Goal: Check status: Check status

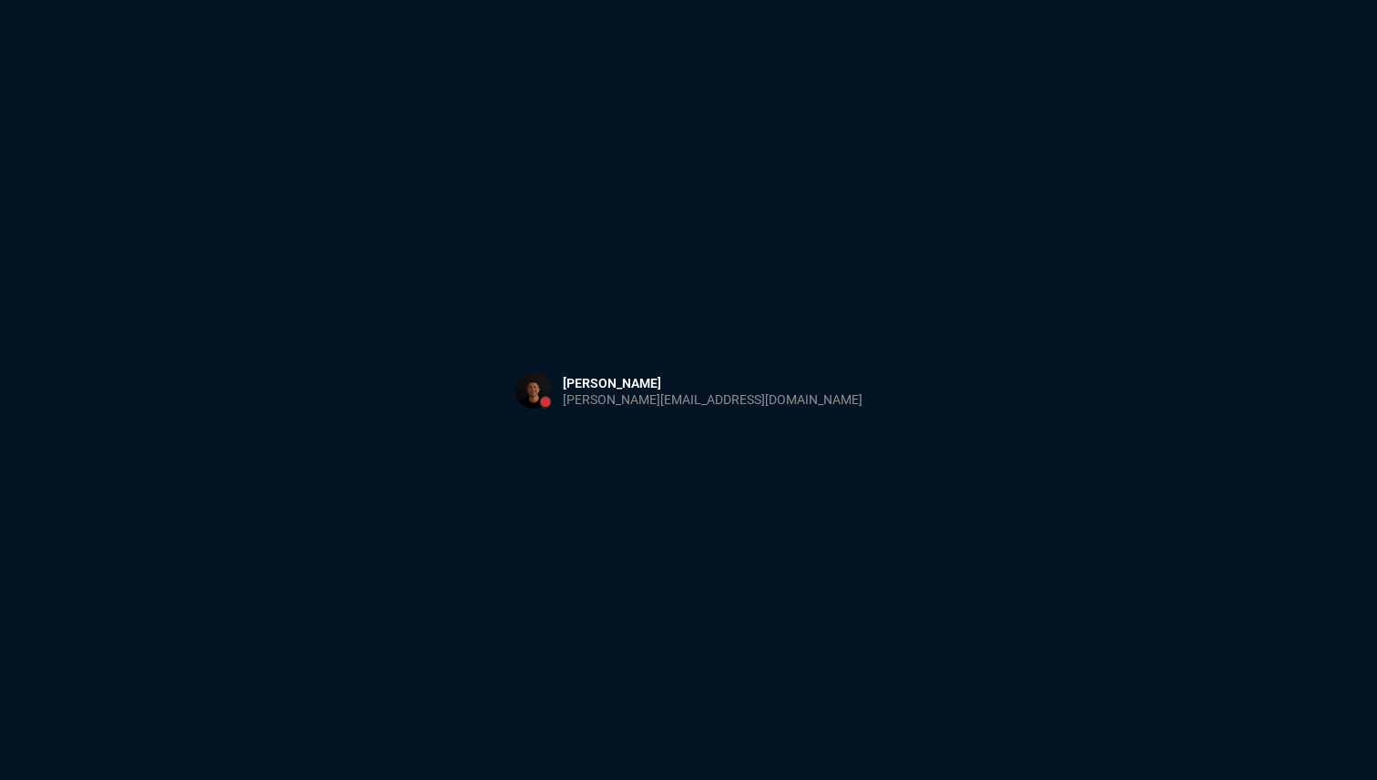
click at [553, 202] on div "Sign in with Microsoft" at bounding box center [688, 390] width 1377 height 780
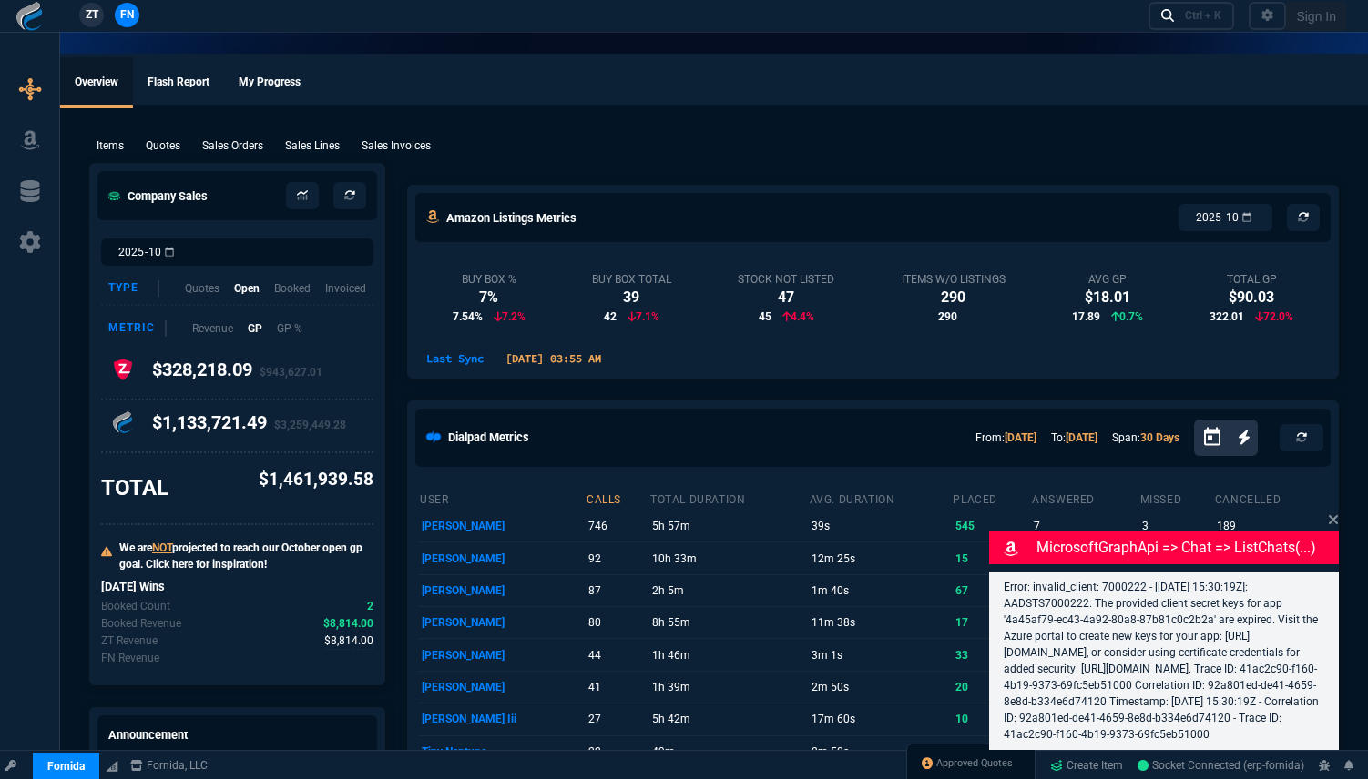
select select "18: totals"
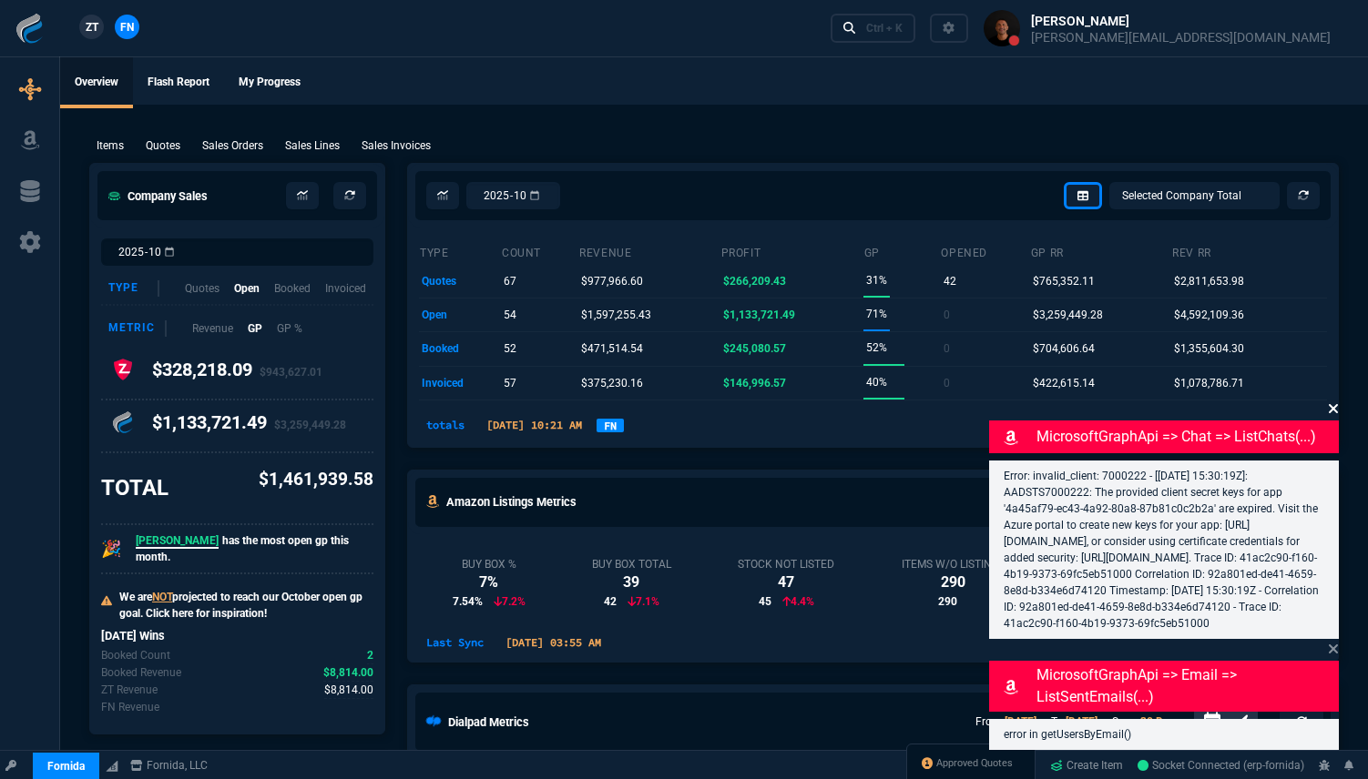
click at [1335, 404] on icon at bounding box center [1332, 408] width 9 height 9
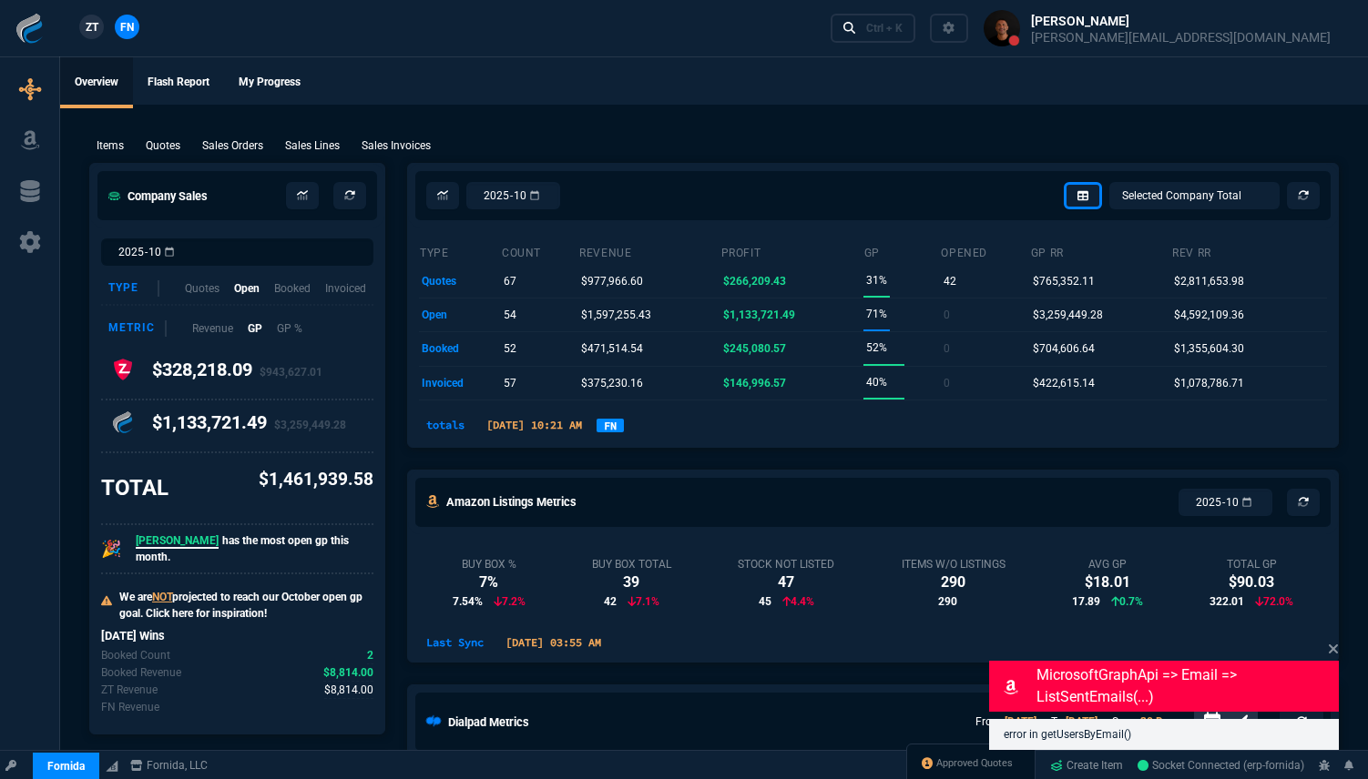
click at [624, 432] on link "FN" at bounding box center [609, 426] width 27 height 14
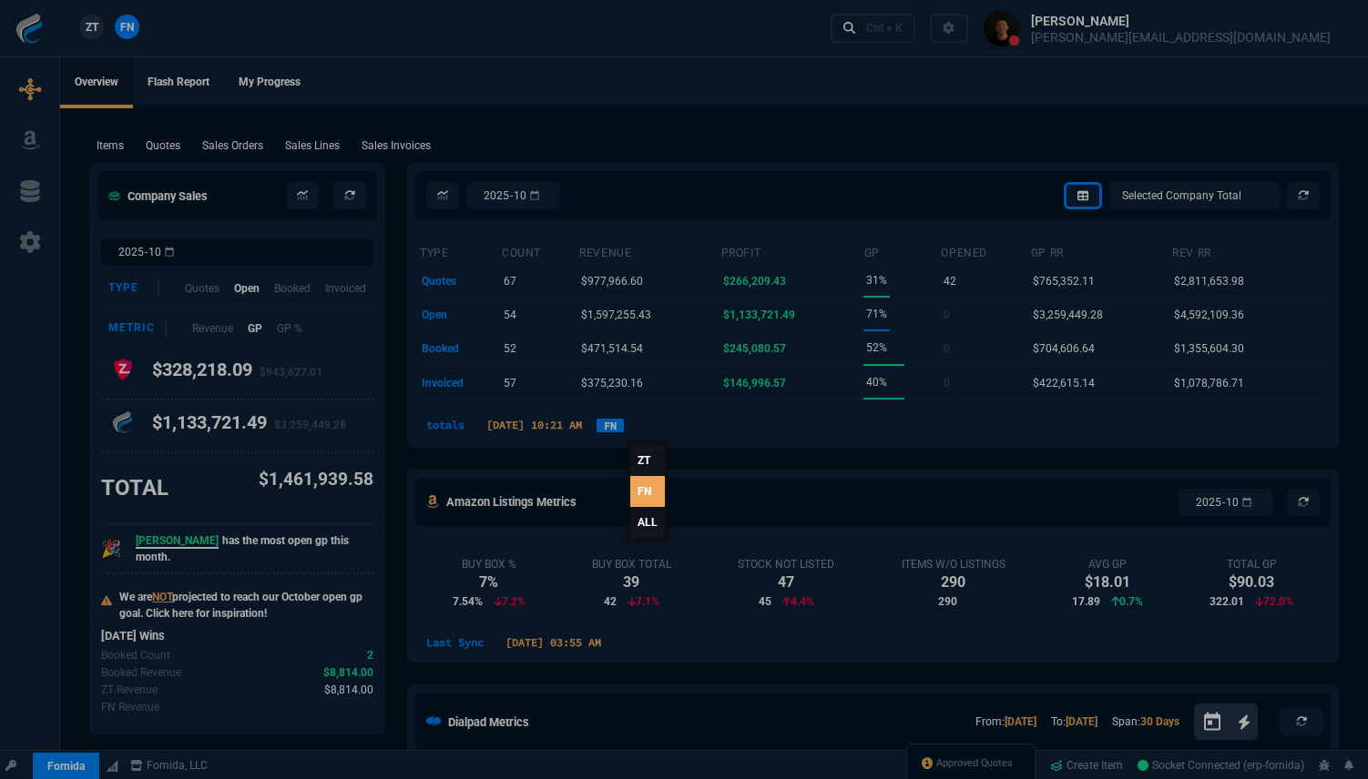
click at [651, 519] on link "ALL" at bounding box center [647, 522] width 35 height 31
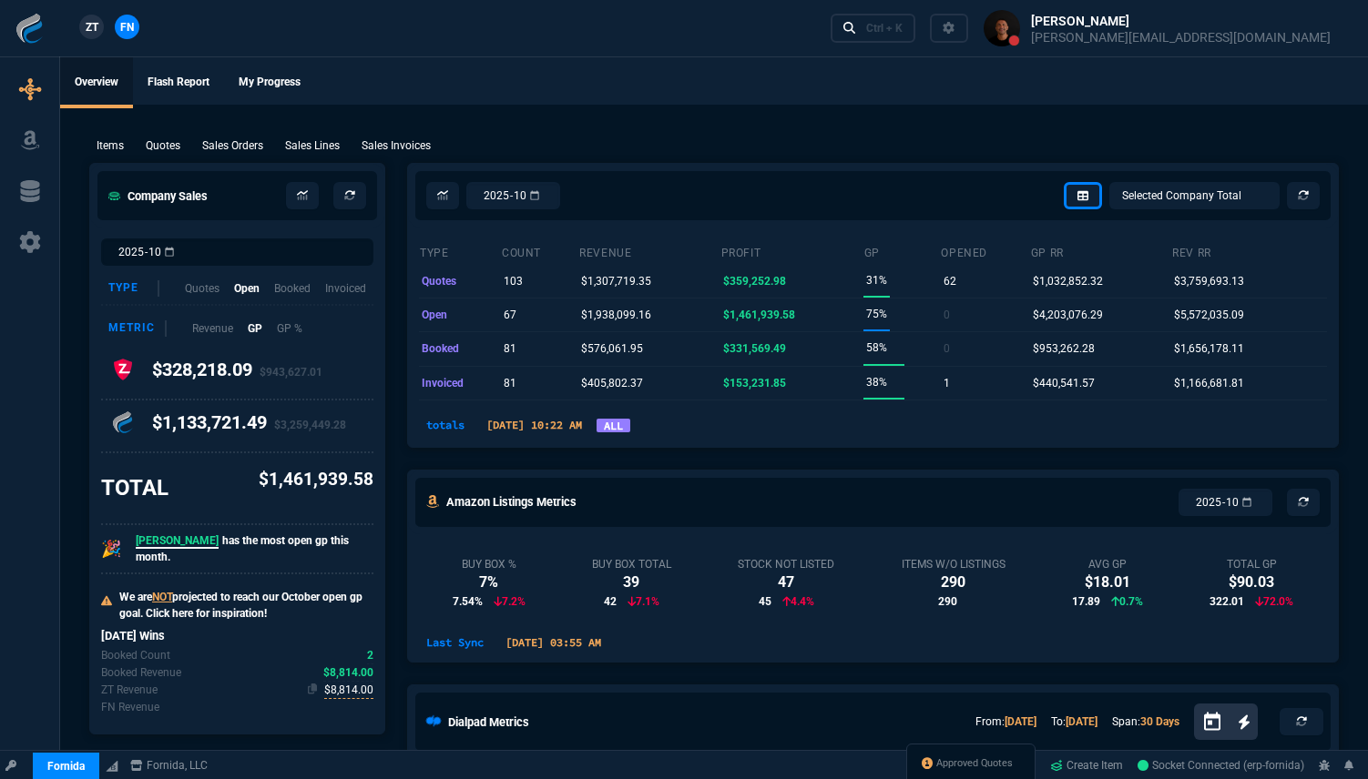
click at [354, 686] on span "$8,814.00" at bounding box center [348, 690] width 49 height 17
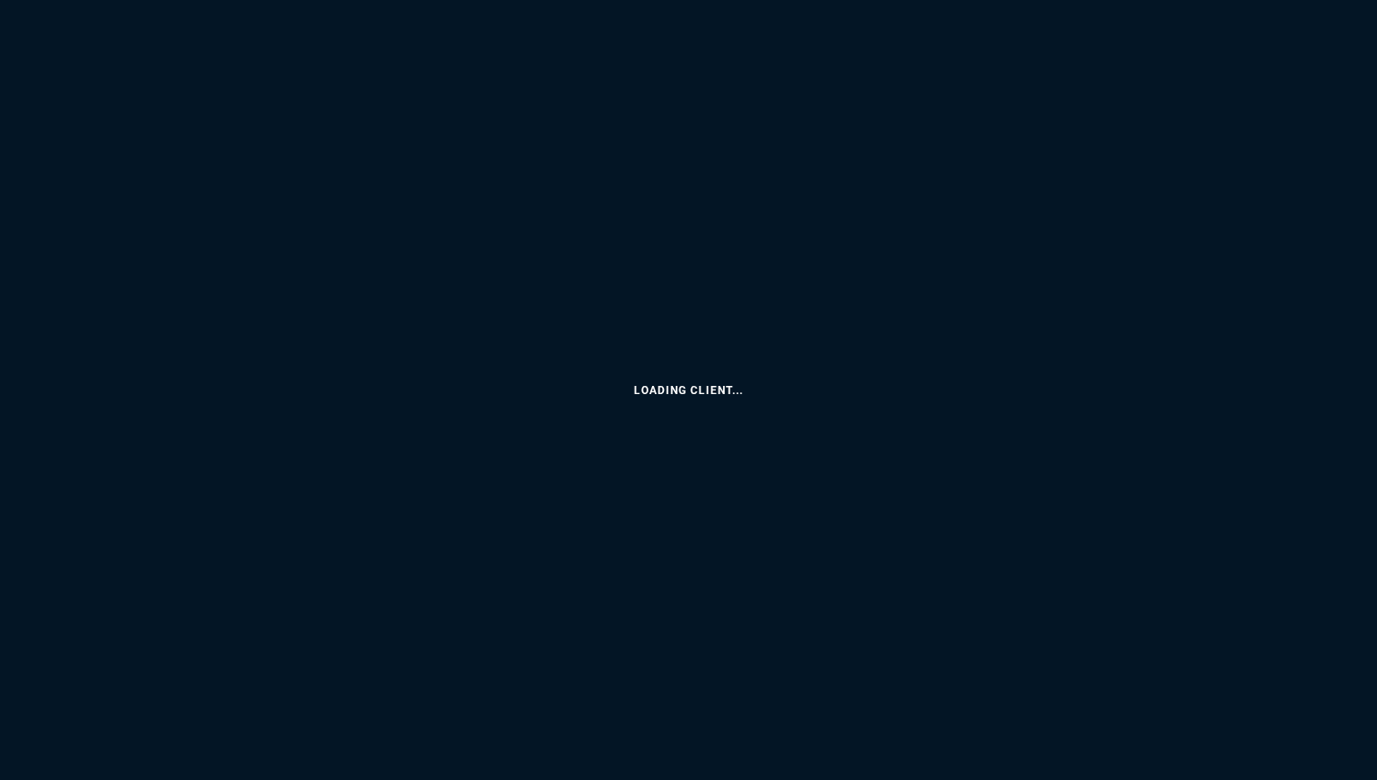
select select "18: totals"
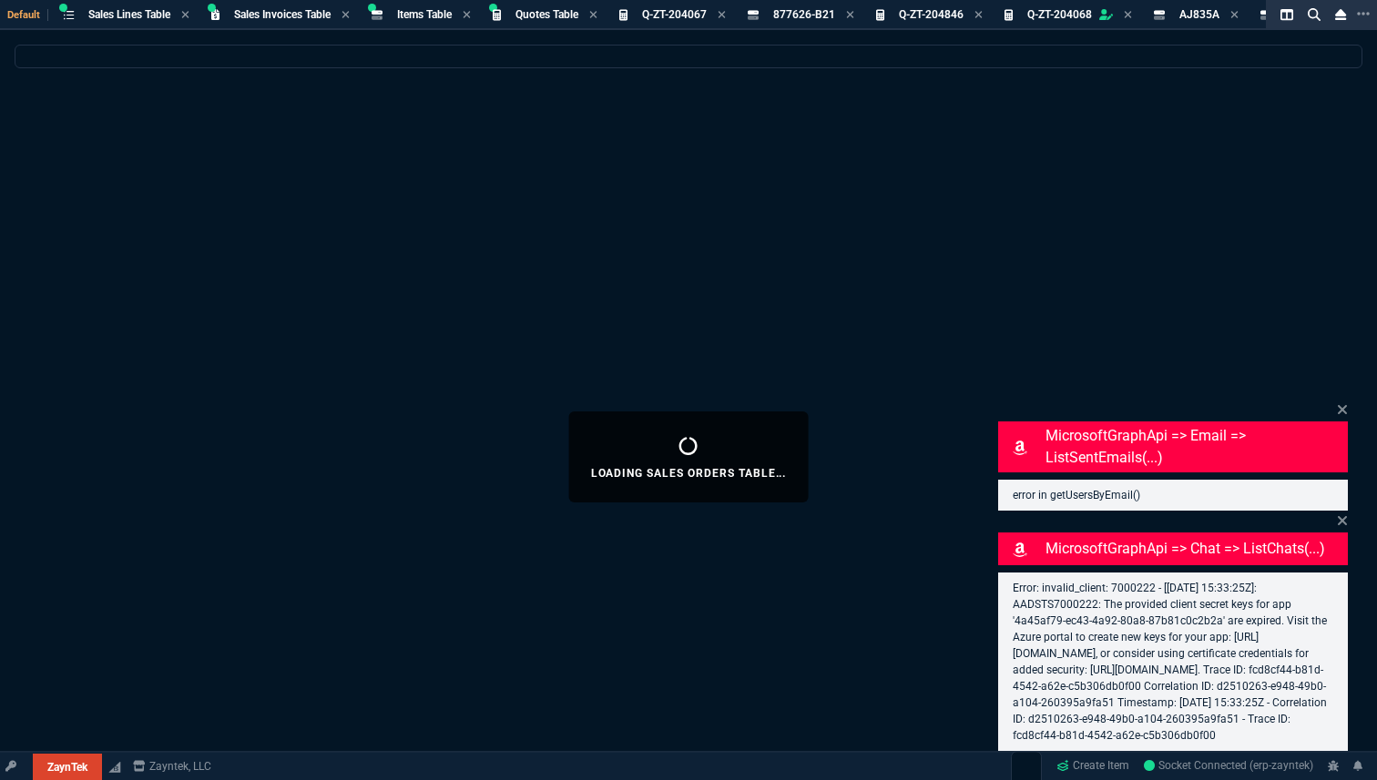
select select
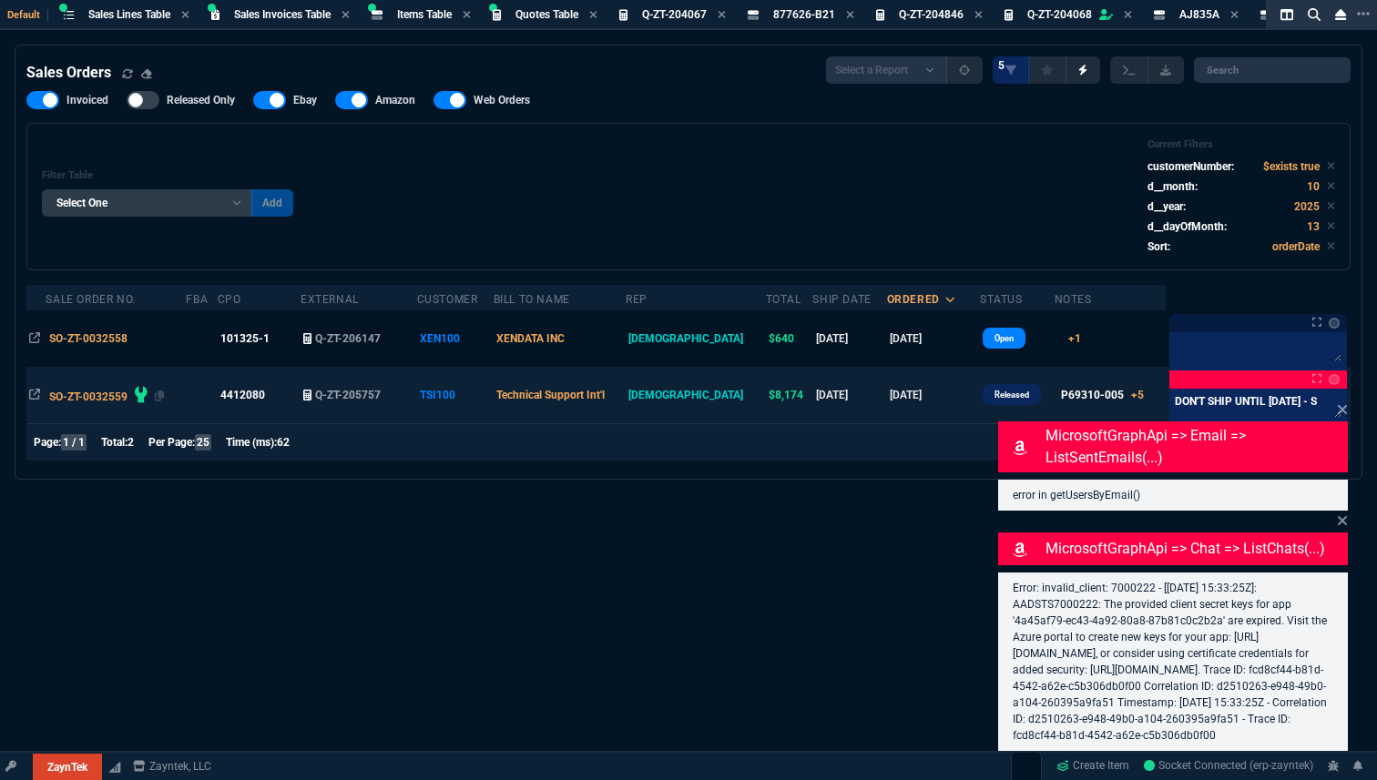
click at [97, 395] on span "SO-ZT-0032559" at bounding box center [88, 397] width 78 height 13
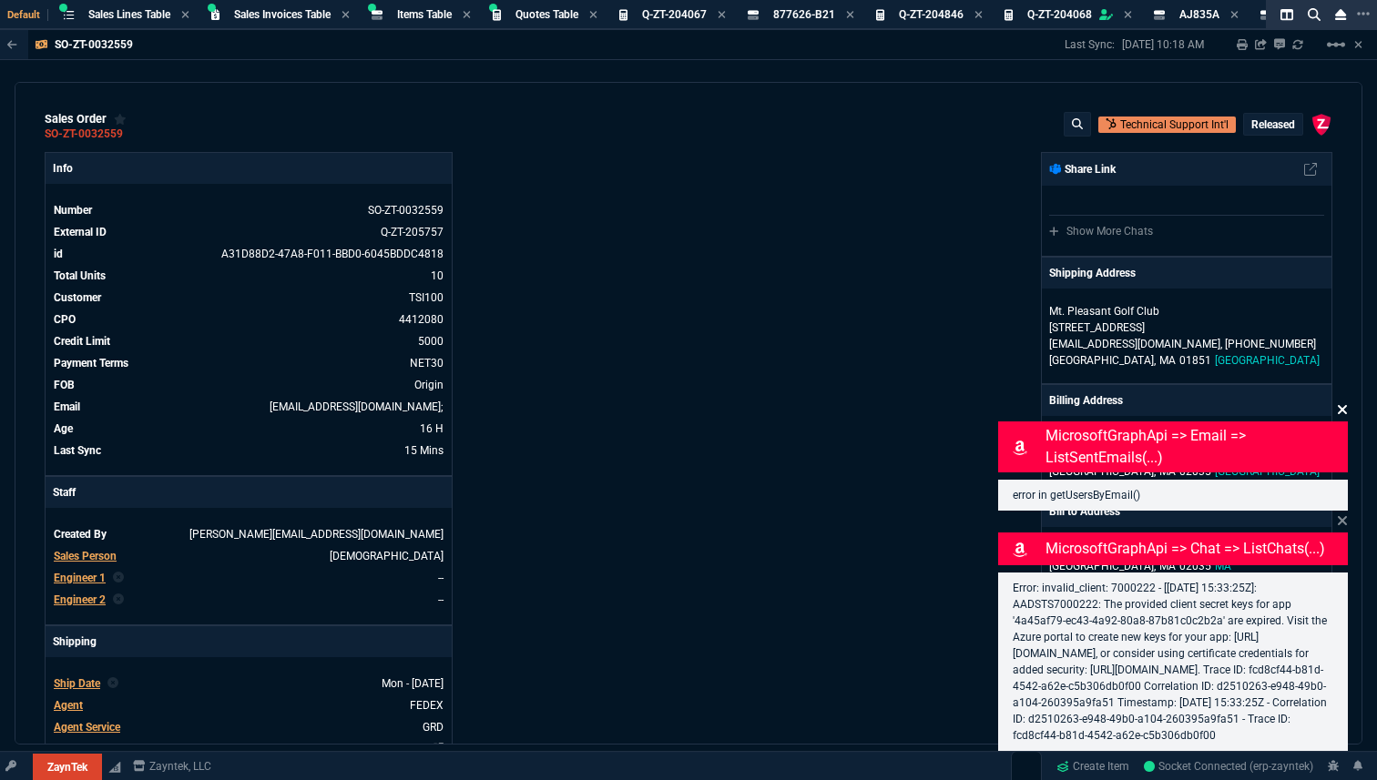
click at [1347, 402] on icon at bounding box center [1342, 409] width 11 height 15
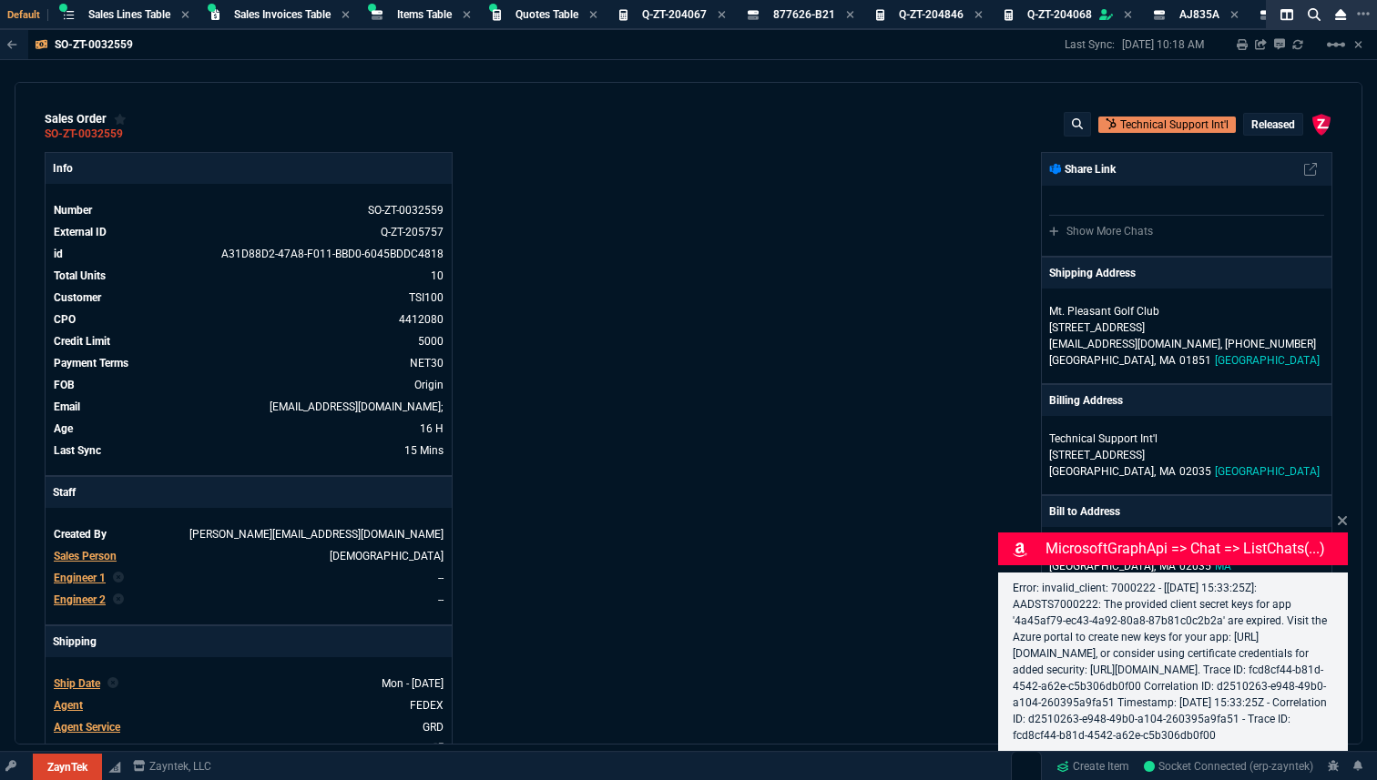
click at [1340, 511] on div "MicrosoftGraphApi => chat => listChats(...) Error: invalid_client: 7000222 - [[…" at bounding box center [1173, 631] width 350 height 240
click at [1345, 506] on div "sales order SO-ZT-0032559 Technical Support Int'l Released ZaynTek, LLC [STREET…" at bounding box center [689, 413] width 1348 height 663
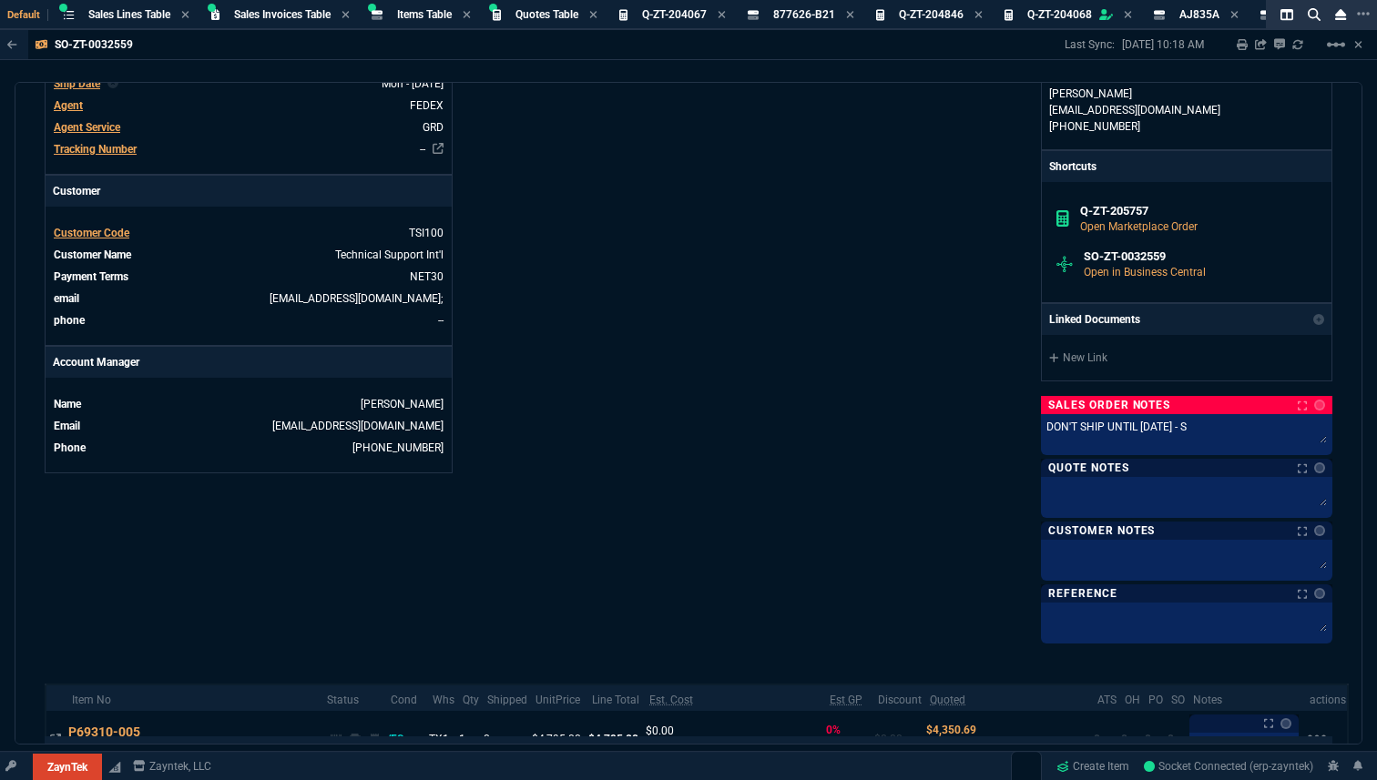
scroll to position [1093, 0]
